Goal: Check status

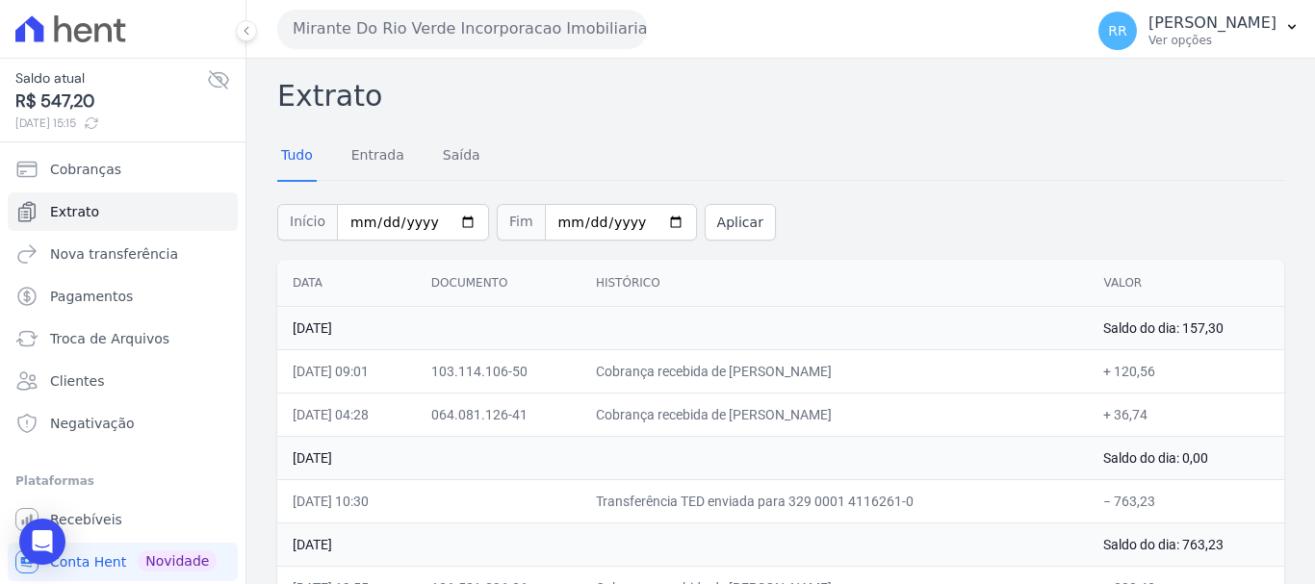
click at [803, 116] on h2 "Extrato" at bounding box center [780, 95] width 1007 height 43
